Goal: Task Accomplishment & Management: Complete application form

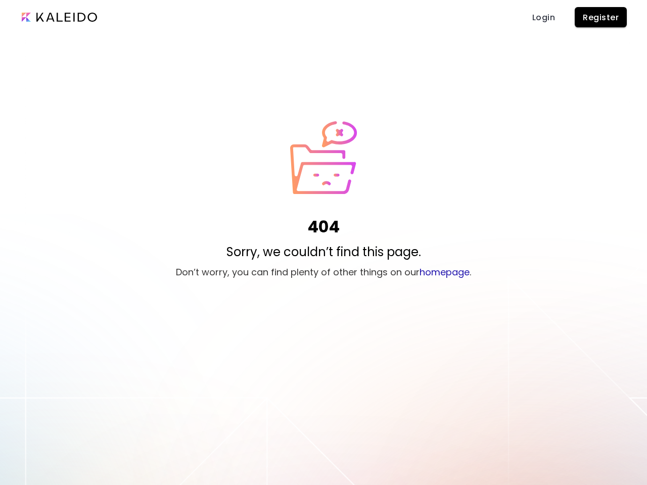
click at [323, 243] on div "404 Sorry, we couldn’t find this page. Don’t worry, you can find plenty of othe…" at bounding box center [323, 202] width 647 height 162
click at [601, 17] on span "Register" at bounding box center [601, 17] width 36 height 11
